Goal: Information Seeking & Learning: Check status

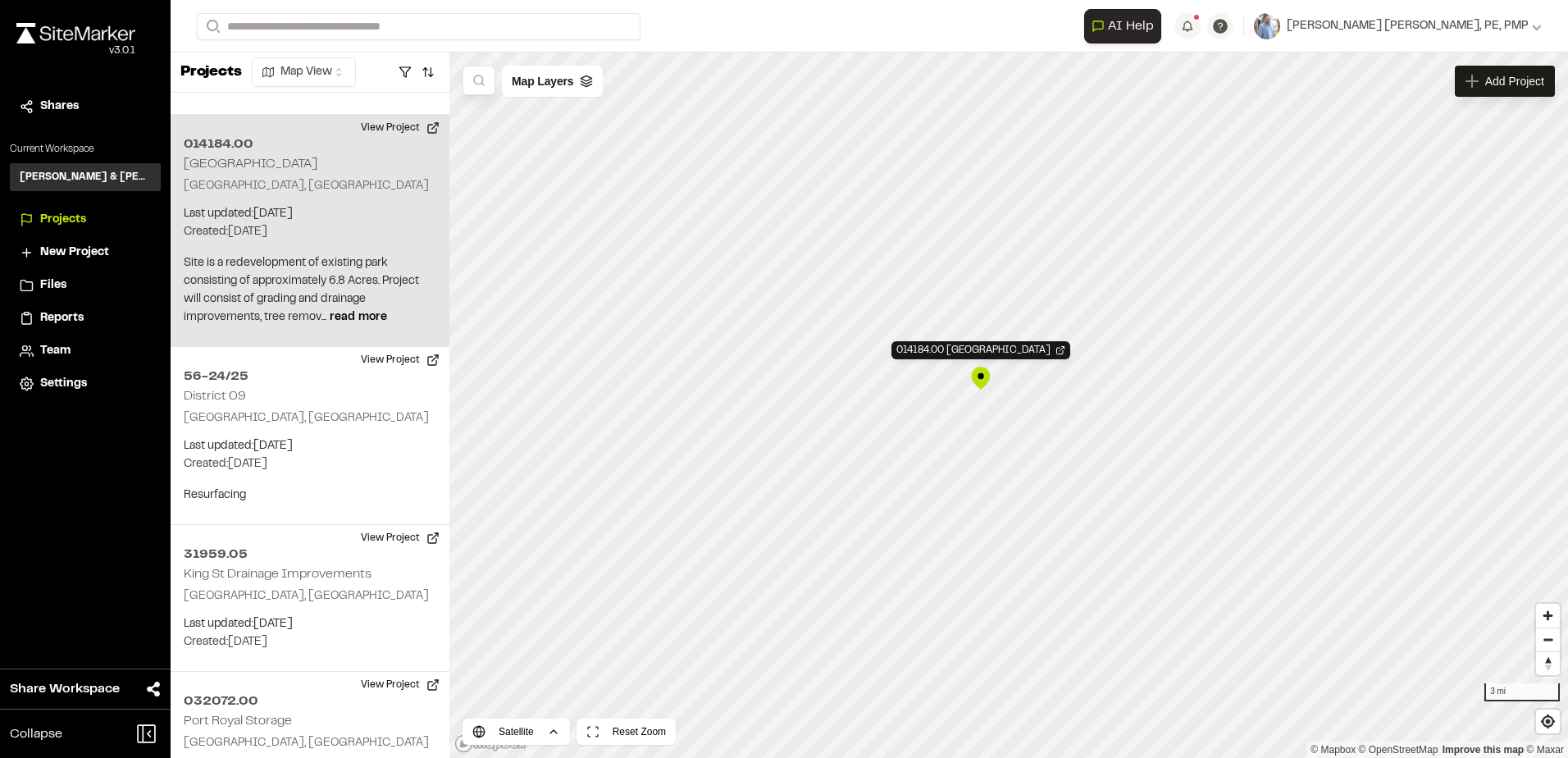
scroll to position [1024, 0]
click at [416, 112] on button "View Project" at bounding box center [400, 125] width 98 height 26
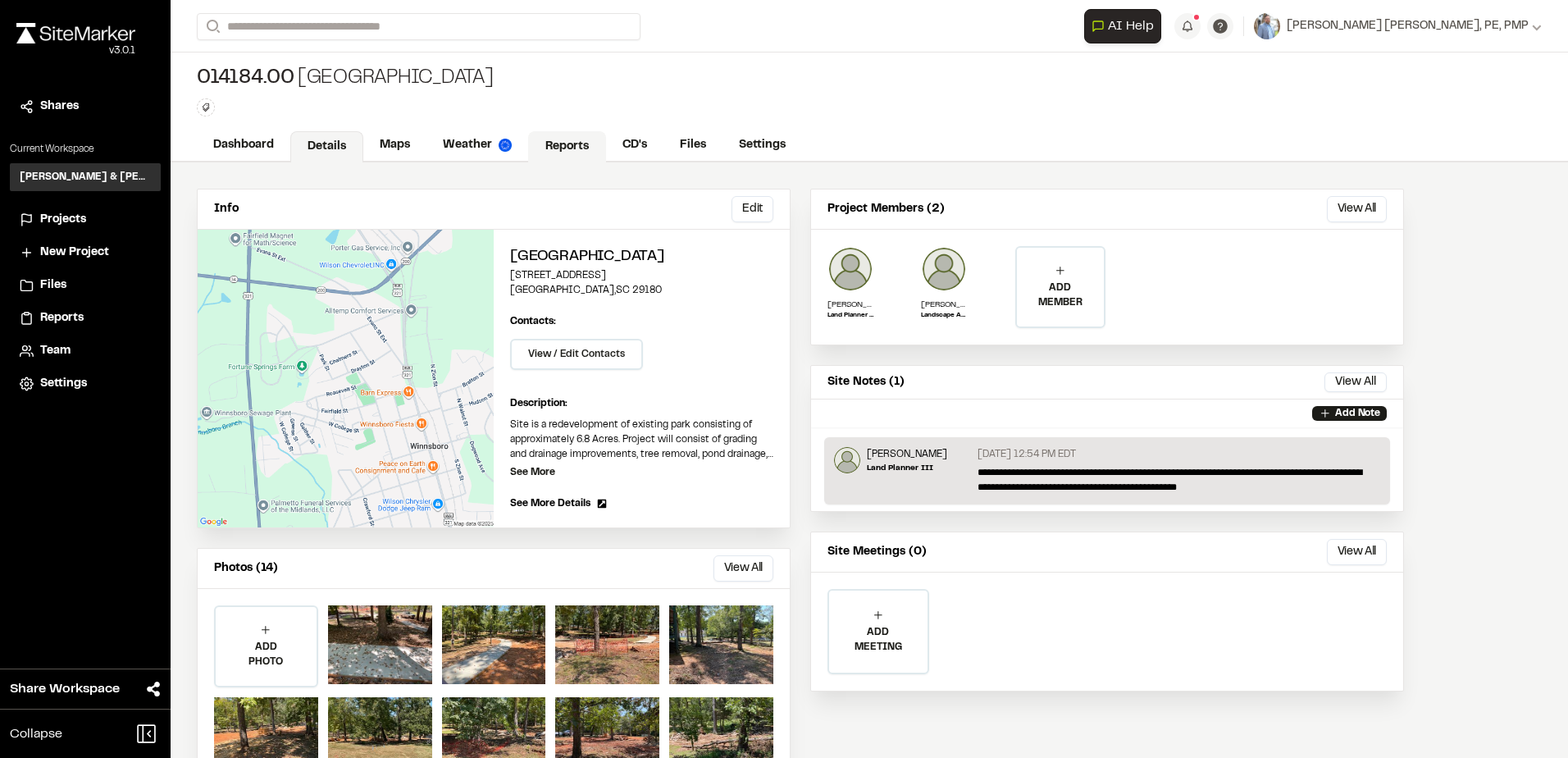
click at [574, 159] on link "Reports" at bounding box center [567, 147] width 78 height 31
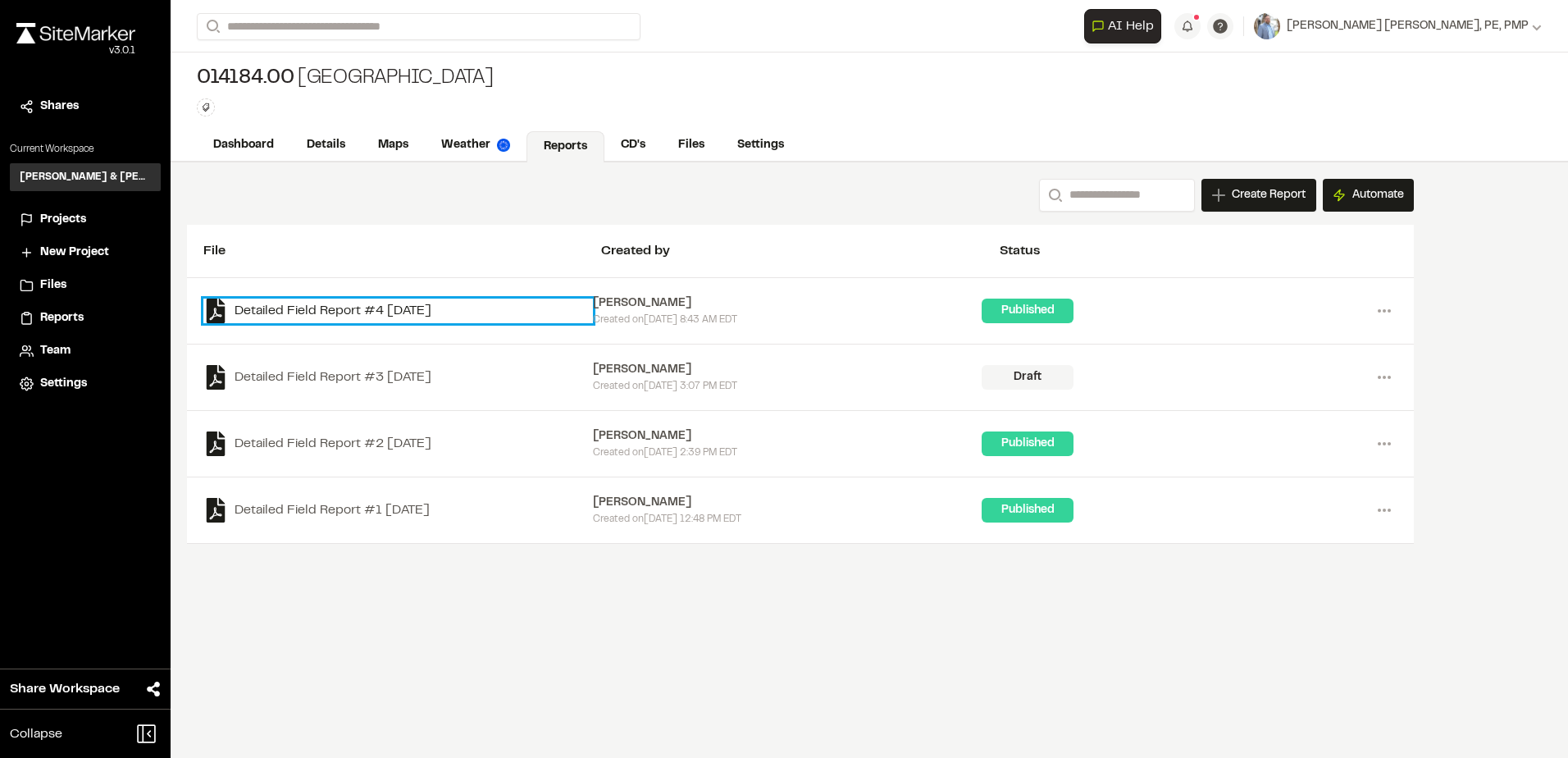
click at [405, 304] on link "Detailed Field Report #4 2025-09-24" at bounding box center [398, 311] width 389 height 25
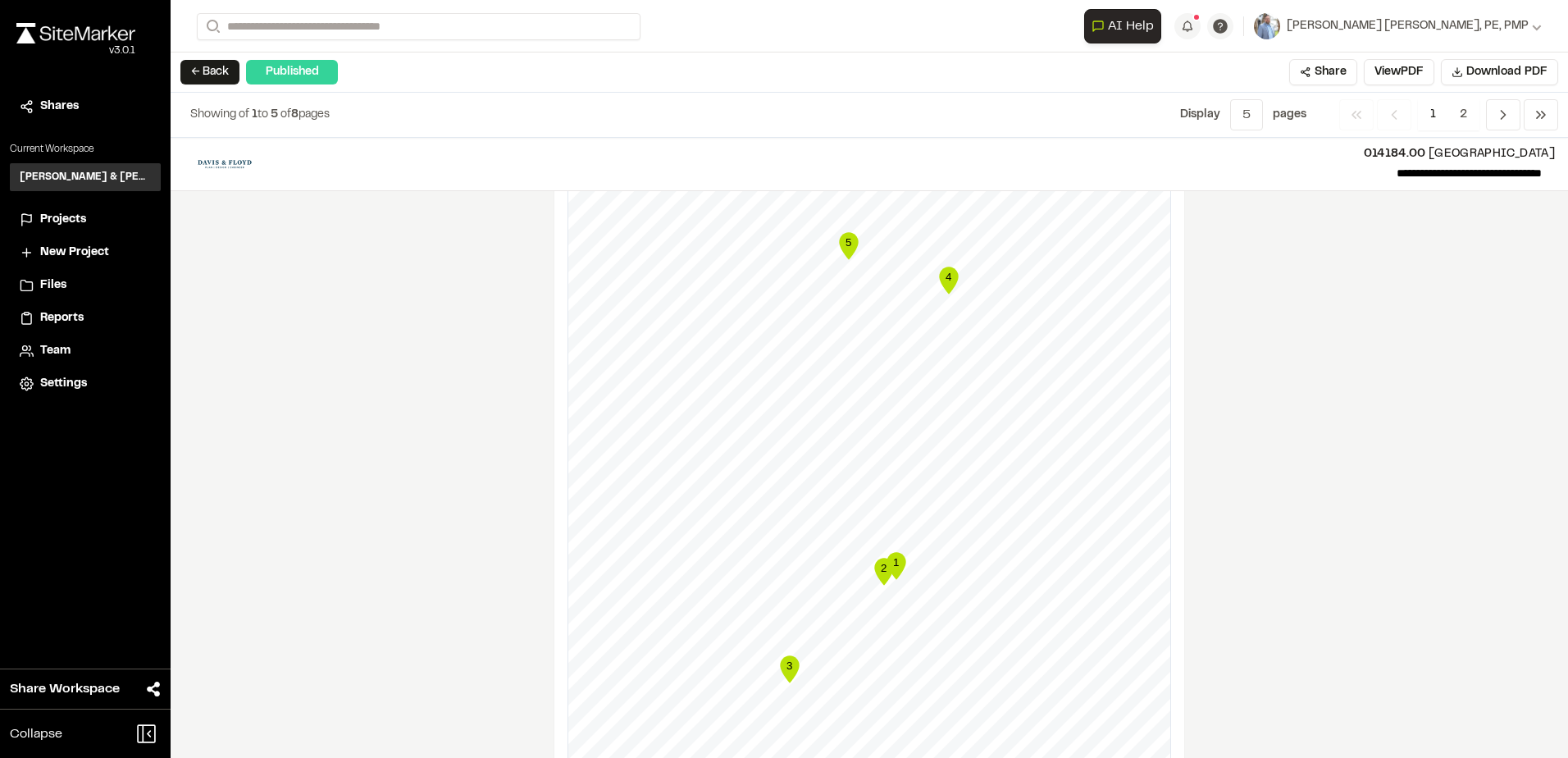
scroll to position [1137, 0]
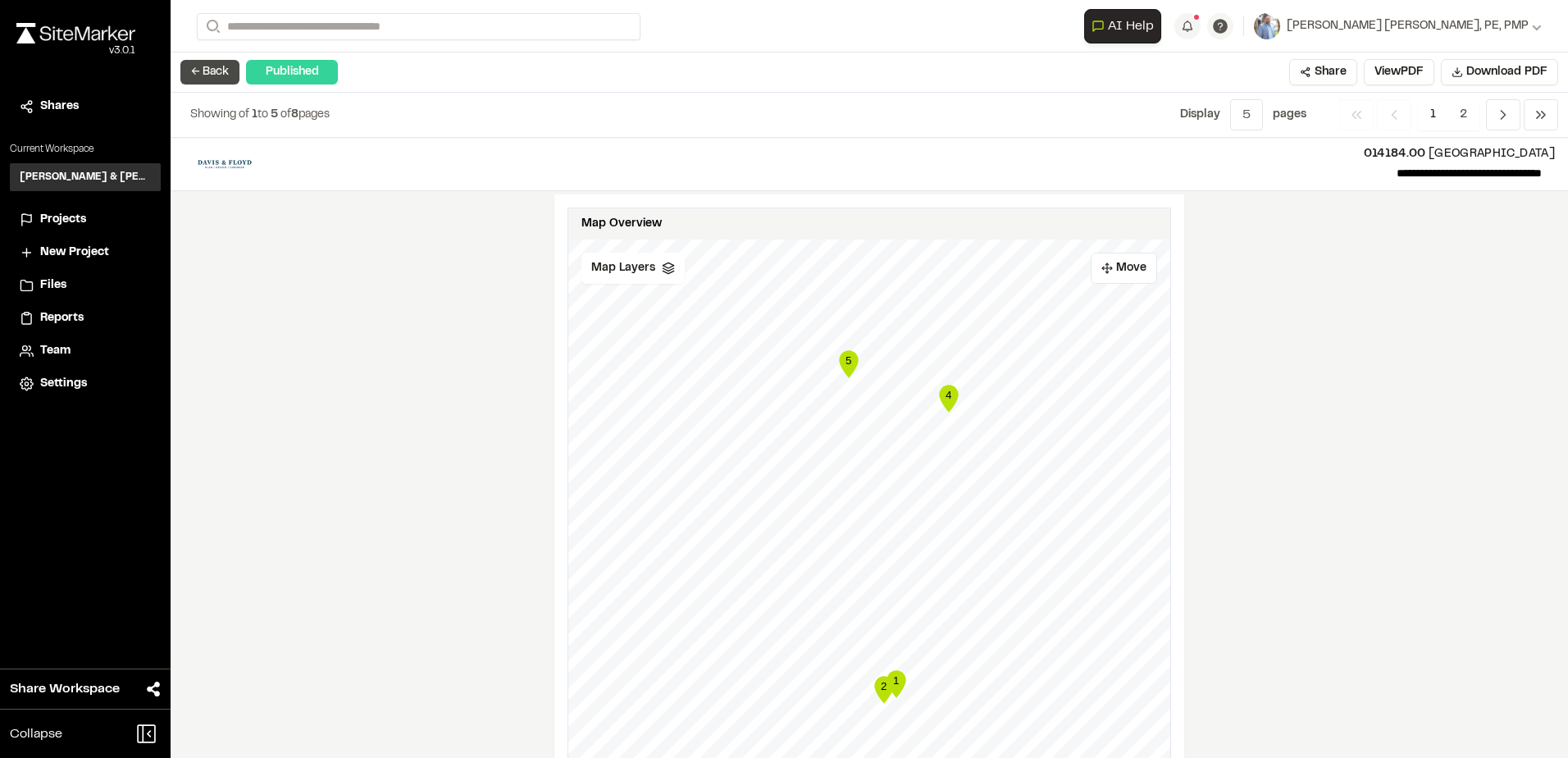
click at [199, 77] on button "← Back" at bounding box center [210, 72] width 59 height 25
